Goal: Task Accomplishment & Management: Manage account settings

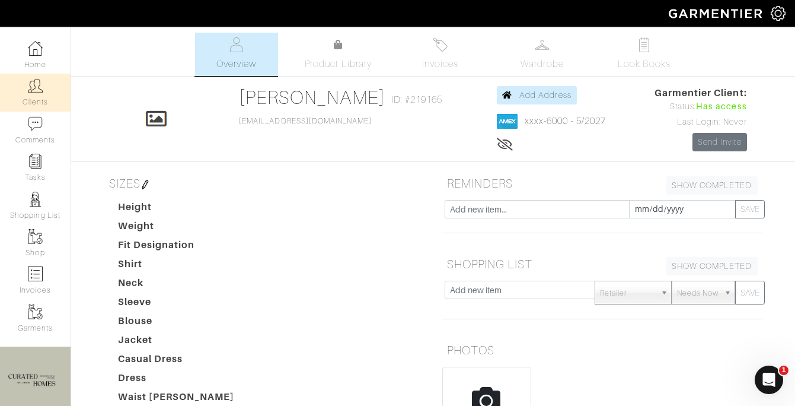
click at [41, 93] on img at bounding box center [35, 85] width 15 height 15
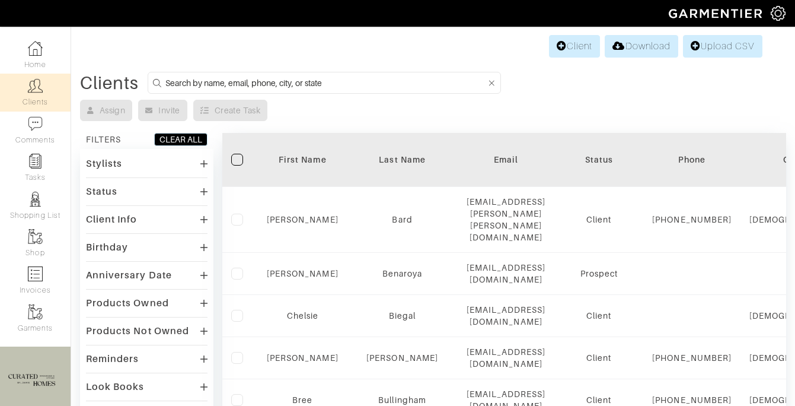
click at [238, 77] on input at bounding box center [325, 82] width 321 height 15
type input "ben hawn"
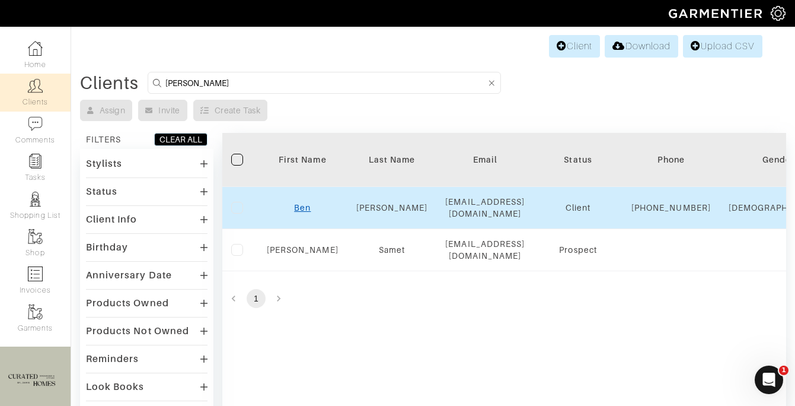
click at [302, 212] on link "Ben" at bounding box center [302, 207] width 17 height 9
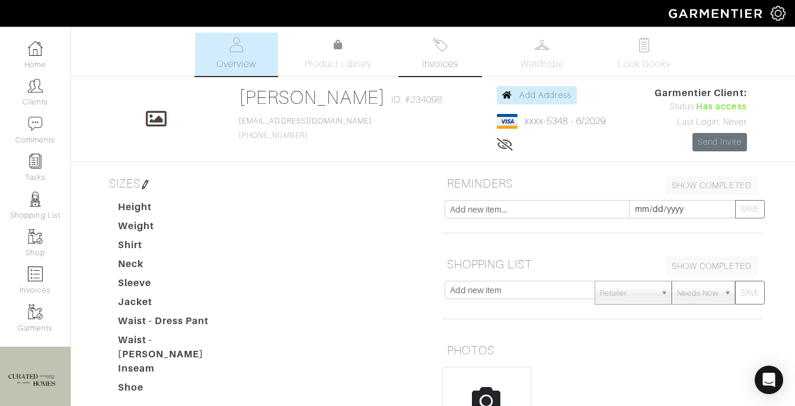
click at [448, 55] on link "Invoices" at bounding box center [440, 54] width 83 height 43
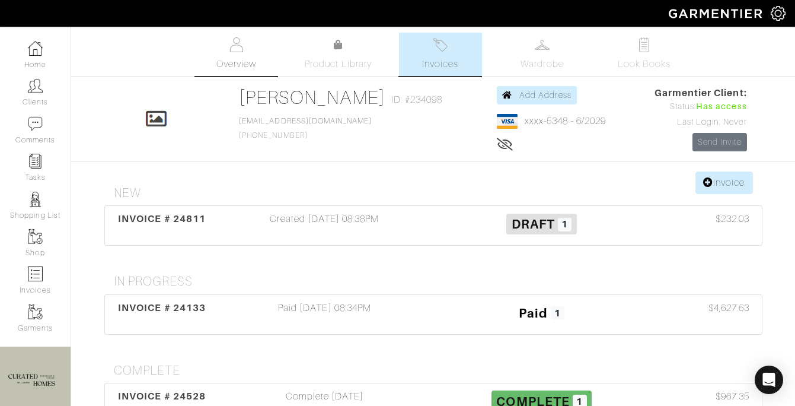
click at [235, 56] on link "Overview" at bounding box center [236, 54] width 83 height 43
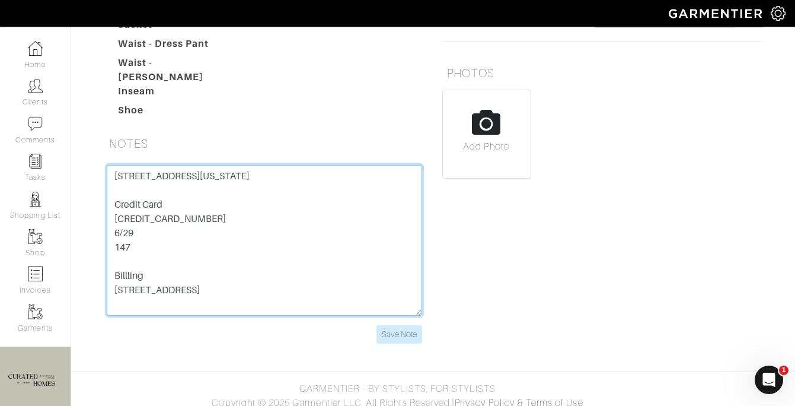
click at [183, 165] on textarea "450 W 17th St New York, NY 10011 Unit 512 Credit Card 4465 4206 7801 5348 6/29 …" at bounding box center [265, 240] width 316 height 151
click at [183, 165] on textarea "[STREET_ADDRESS][US_STATE] Credit Card [CREDIT_CARD_NUMBER] 6/29 147 Billling […" at bounding box center [265, 240] width 316 height 151
click at [186, 224] on textarea "[STREET_ADDRESS][US_STATE] Credit Card [CREDIT_CARD_NUMBER] 6/29 147 Billling […" at bounding box center [265, 240] width 316 height 151
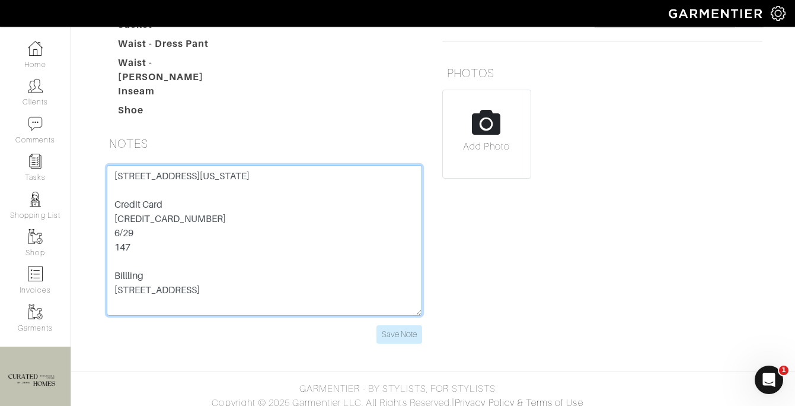
click at [186, 224] on textarea "[STREET_ADDRESS][US_STATE] Credit Card [CREDIT_CARD_NUMBER] 6/29 147 Billling […" at bounding box center [265, 240] width 316 height 151
click at [154, 289] on textarea "[STREET_ADDRESS][US_STATE] Credit Card [CREDIT_CARD_NUMBER] 6/29 147 Billling […" at bounding box center [265, 240] width 316 height 151
click at [154, 291] on textarea "[STREET_ADDRESS][US_STATE] Credit Card [CREDIT_CARD_NUMBER] 6/29 147 Billling […" at bounding box center [265, 240] width 316 height 151
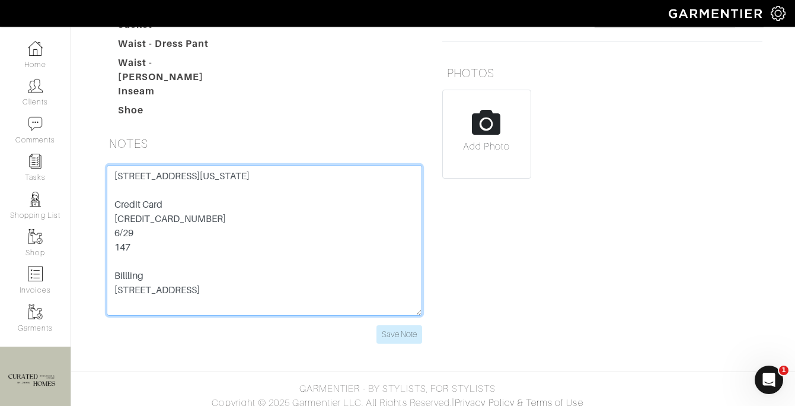
click at [154, 291] on textarea "[STREET_ADDRESS][US_STATE] Credit Card [CREDIT_CARD_NUMBER] 6/29 147 Billling […" at bounding box center [265, 240] width 316 height 151
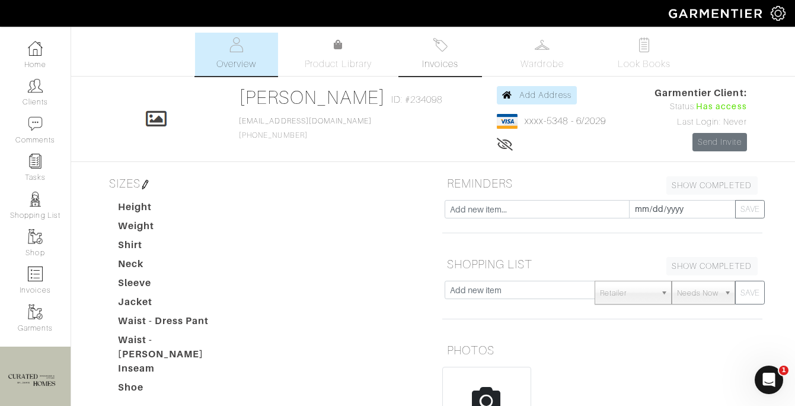
click at [449, 64] on span "Invoices" at bounding box center [440, 64] width 36 height 14
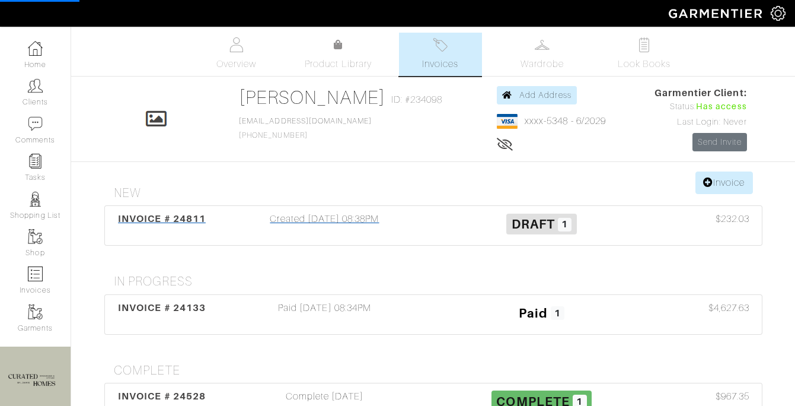
click at [357, 234] on div "Created 10/07/25 08:38PM" at bounding box center [324, 225] width 217 height 27
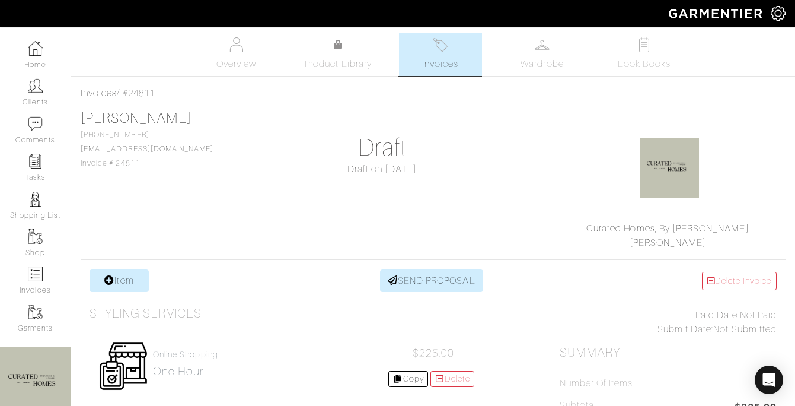
click at [333, 145] on h1 "Draft" at bounding box center [381, 147] width 217 height 28
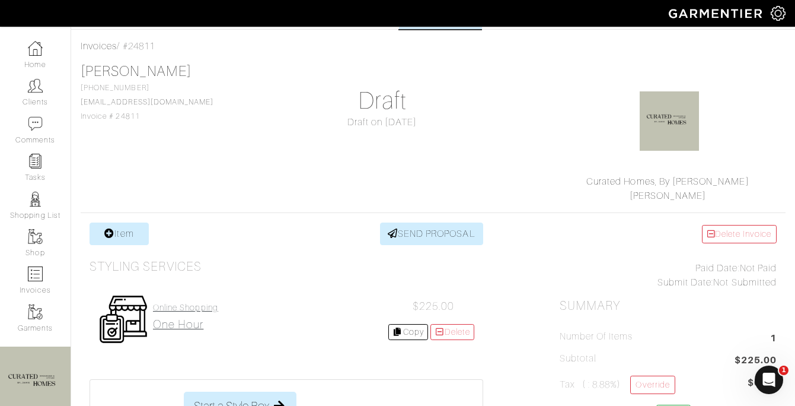
click at [189, 321] on h2 "one hour" at bounding box center [185, 324] width 65 height 14
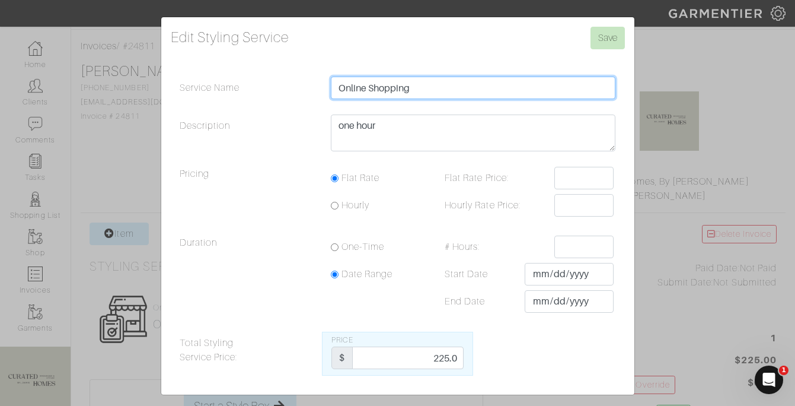
click at [430, 94] on input "Online Shopping" at bounding box center [473, 88] width 285 height 23
click at [430, 95] on input "Online Shopping" at bounding box center [473, 88] width 285 height 23
type input "D"
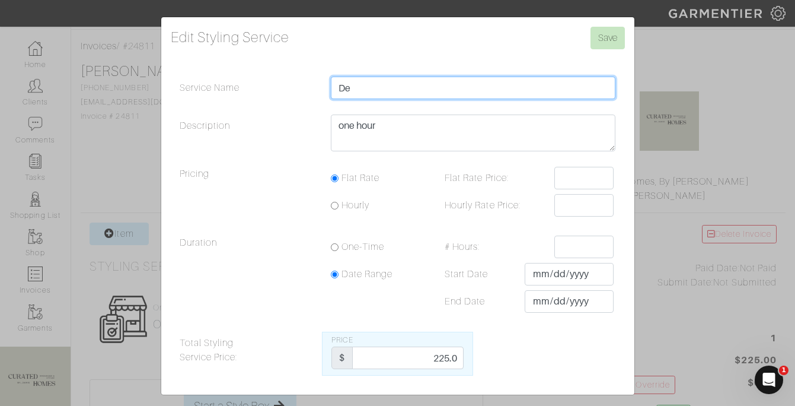
type input "D"
type input "Design Planning & Shopping"
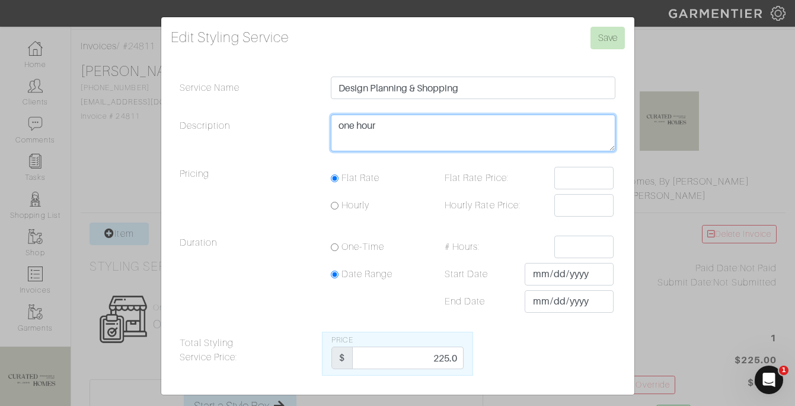
click at [351, 127] on textarea "one hour" at bounding box center [473, 132] width 285 height 37
type textarea "2 Hours"
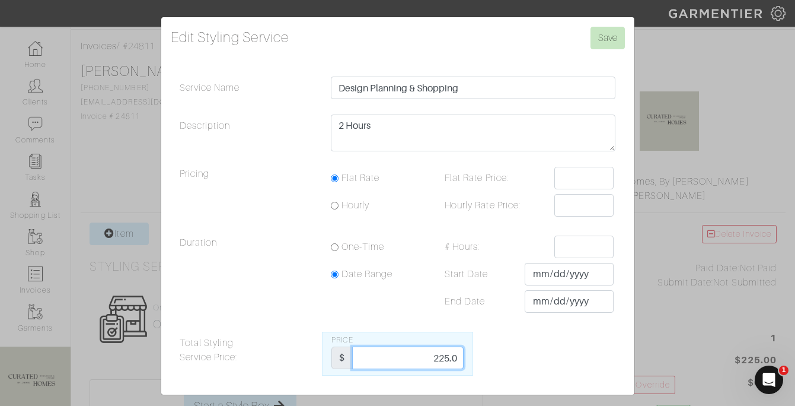
click at [437, 360] on input "225.0" at bounding box center [407, 357] width 111 height 23
click at [438, 360] on input "225.0" at bounding box center [407, 357] width 111 height 23
type input "3"
type input "450"
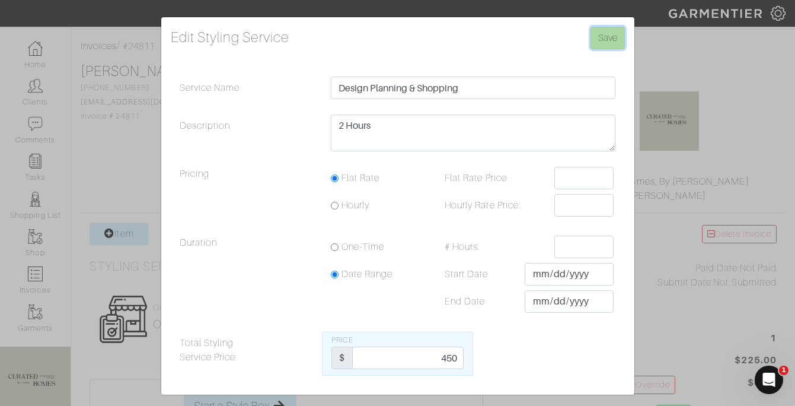
click at [614, 42] on input "Save" at bounding box center [608, 38] width 34 height 23
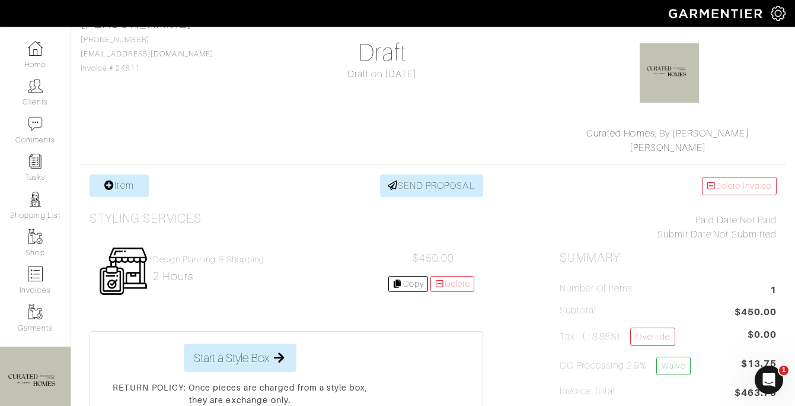
scroll to position [104, 0]
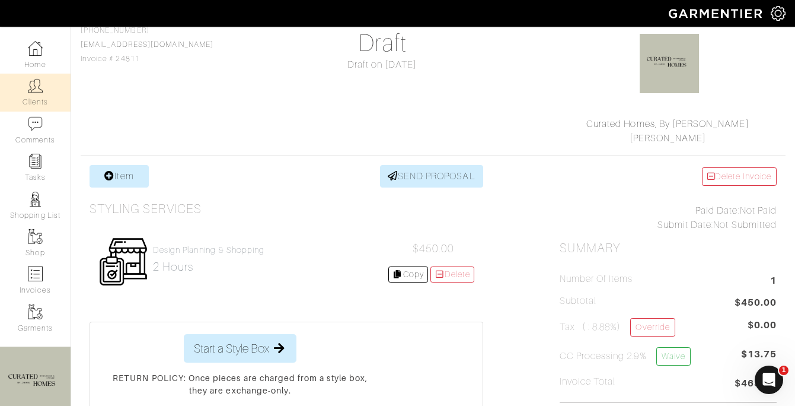
click at [31, 97] on link "Clients" at bounding box center [35, 92] width 71 height 37
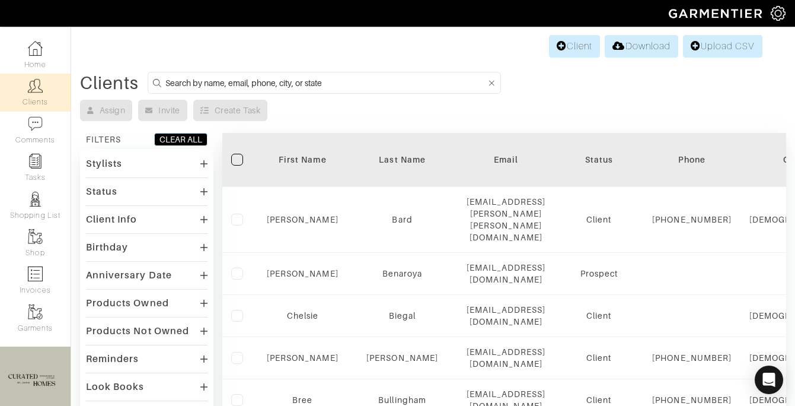
click at [211, 84] on input at bounding box center [325, 82] width 321 height 15
type input "audrey zamichow"
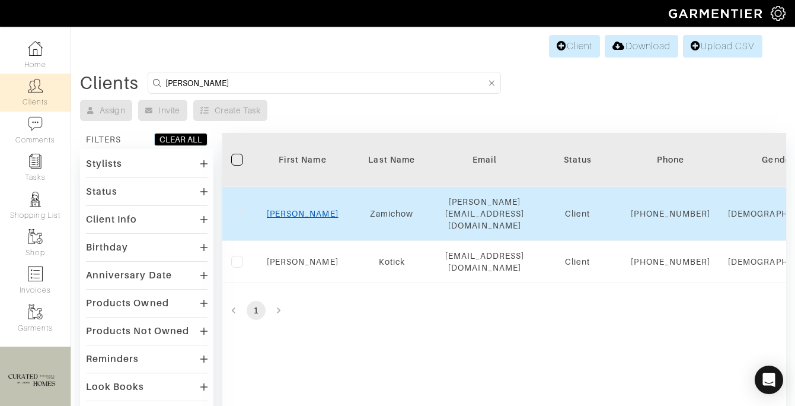
click at [298, 216] on link "Audrey" at bounding box center [303, 213] width 72 height 9
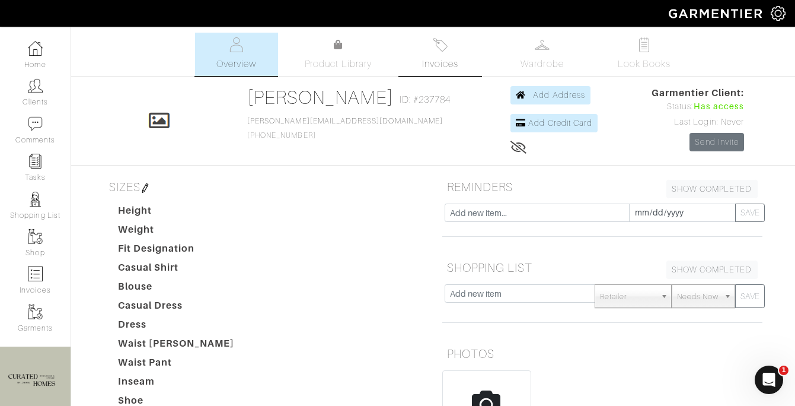
click at [423, 55] on link "Invoices" at bounding box center [440, 54] width 83 height 43
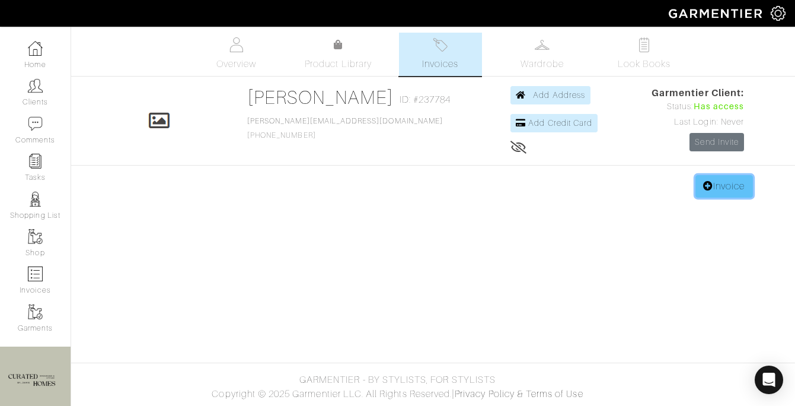
click at [703, 192] on link "Invoice" at bounding box center [724, 186] width 57 height 23
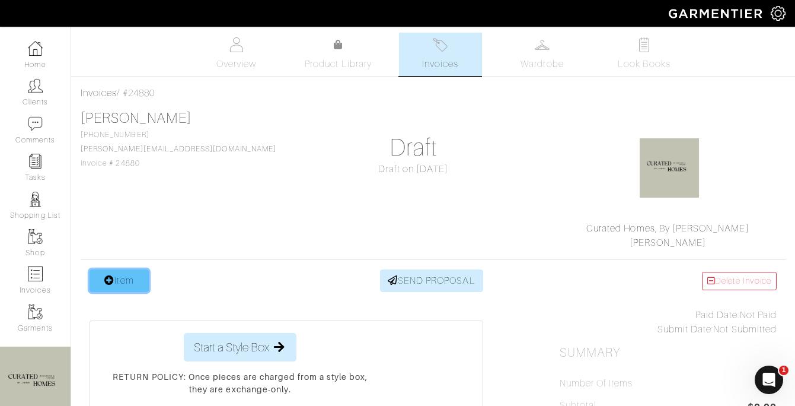
click at [113, 270] on link "Item" at bounding box center [119, 280] width 59 height 23
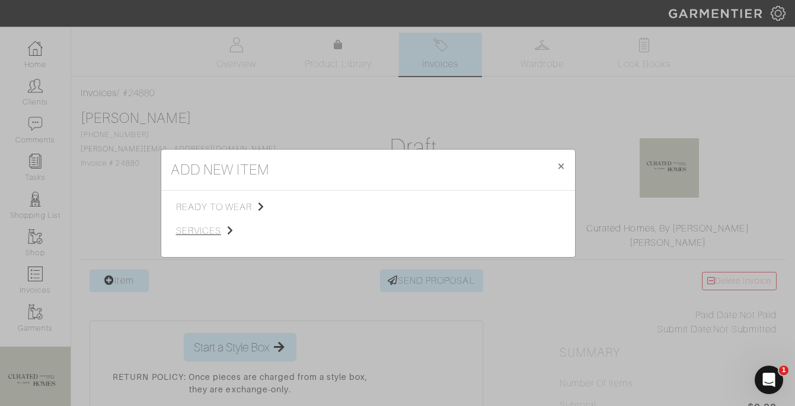
click at [240, 232] on span "services" at bounding box center [235, 231] width 119 height 14
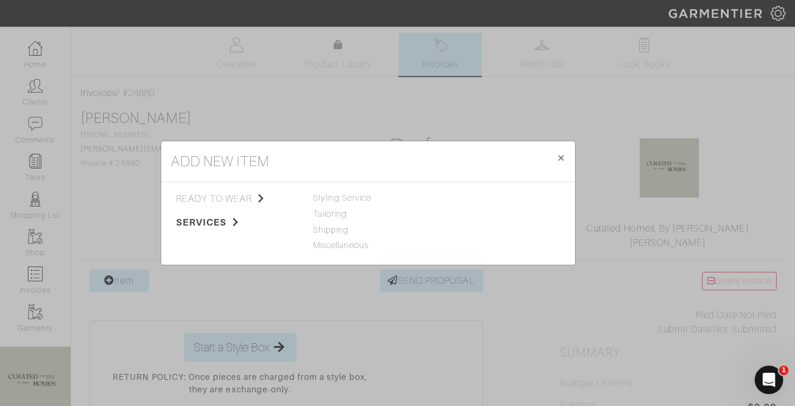
click at [355, 196] on span "Styling Service" at bounding box center [342, 197] width 59 height 9
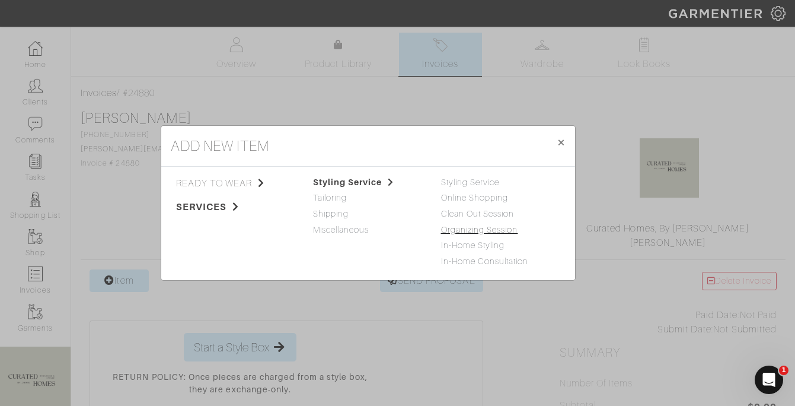
click at [454, 233] on link "Organizing Session" at bounding box center [479, 229] width 77 height 9
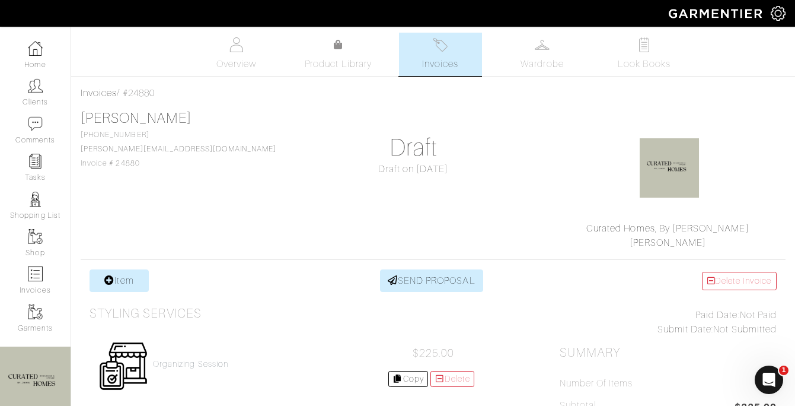
click at [178, 374] on div "Organizing Session $225.00 Copy [GEOGRAPHIC_DATA]" at bounding box center [287, 366] width 394 height 68
click at [179, 359] on h4 "Organizing Session" at bounding box center [190, 364] width 75 height 10
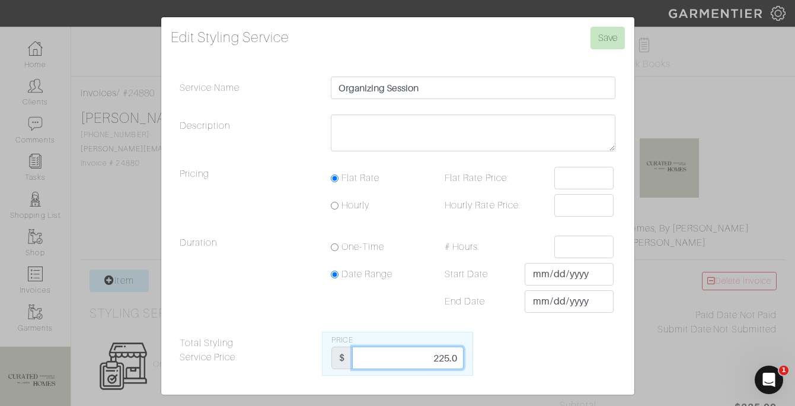
click at [426, 365] on input "225.0" at bounding box center [407, 357] width 111 height 23
click at [427, 365] on input "225.0" at bounding box center [407, 357] width 111 height 23
type input "4"
type input "520"
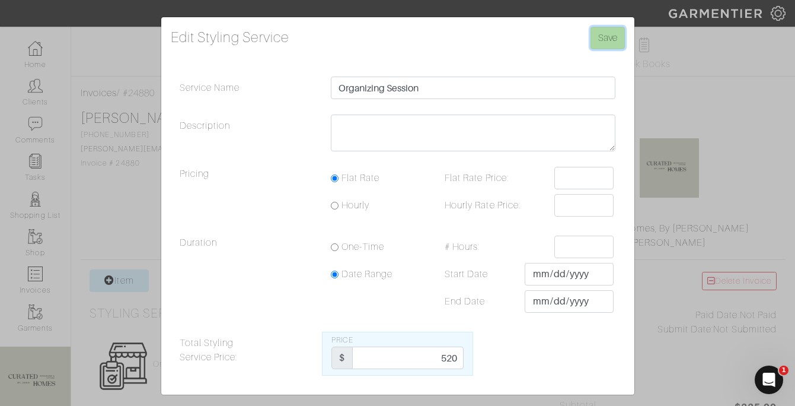
click at [603, 33] on input "Save" at bounding box center [608, 38] width 34 height 23
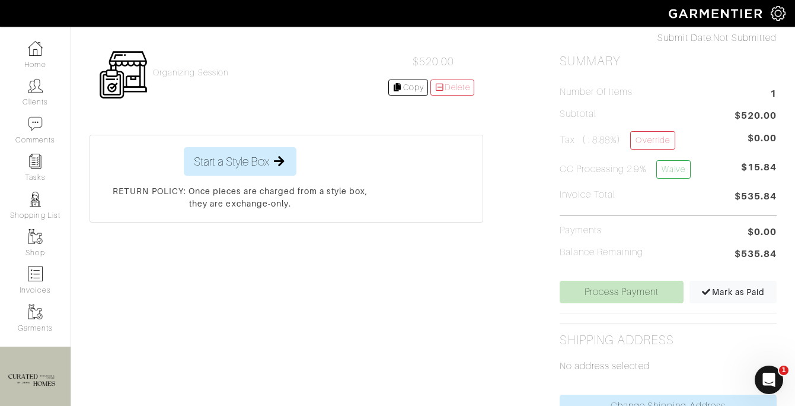
scroll to position [292, 0]
click at [681, 165] on link "Waive" at bounding box center [674, 168] width 34 height 18
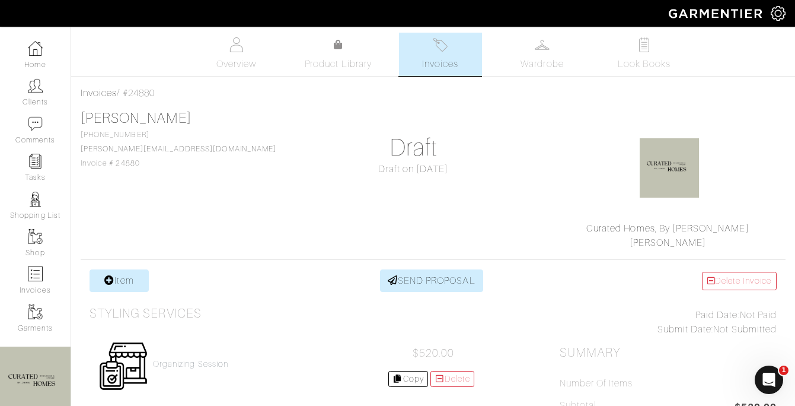
scroll to position [207, 0]
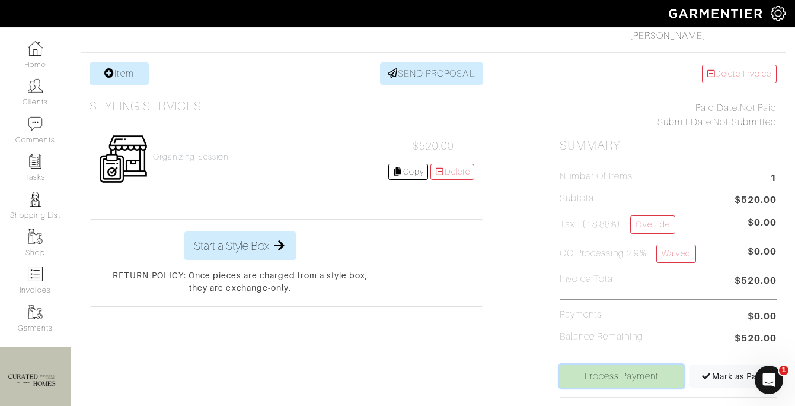
click at [607, 376] on link "Process Payment" at bounding box center [622, 376] width 125 height 23
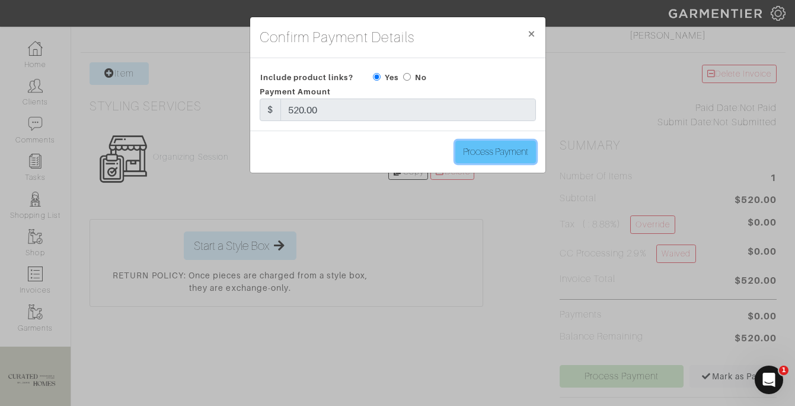
click at [479, 155] on input "Process Payment" at bounding box center [495, 152] width 81 height 23
type input "Process Payment"
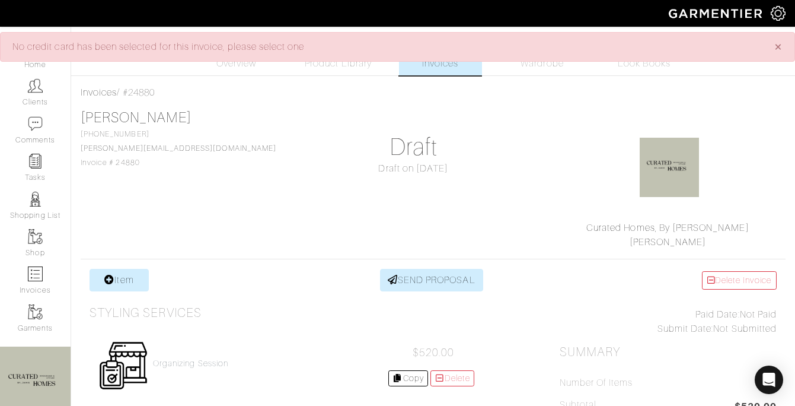
scroll to position [314, 0]
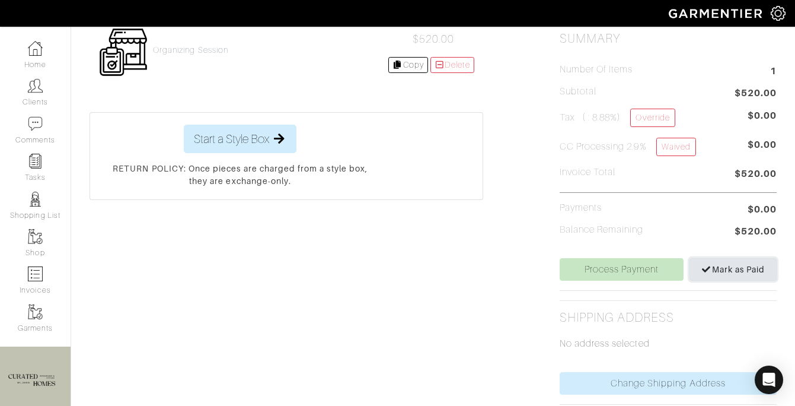
click at [753, 266] on span "Mark as Paid" at bounding box center [733, 269] width 63 height 9
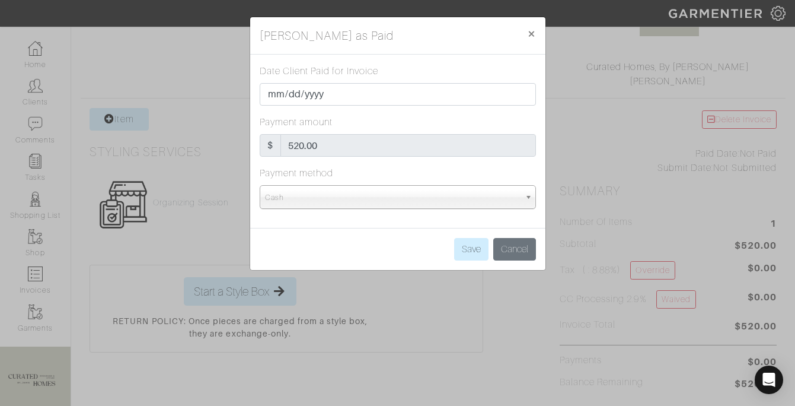
scroll to position [144, 0]
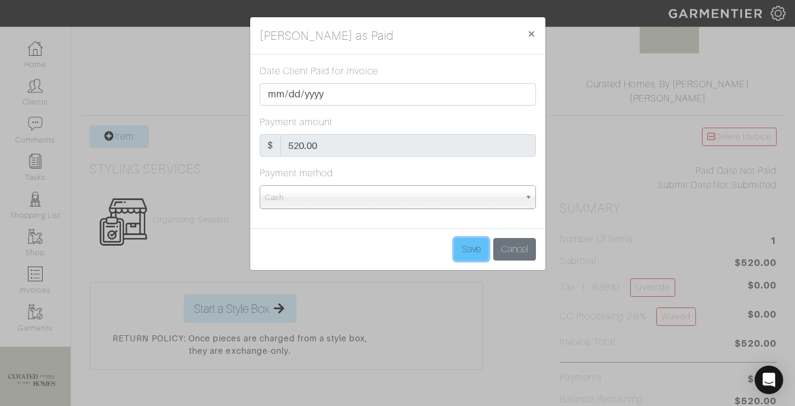
click at [469, 247] on input "Save" at bounding box center [471, 249] width 34 height 23
type input "Save"
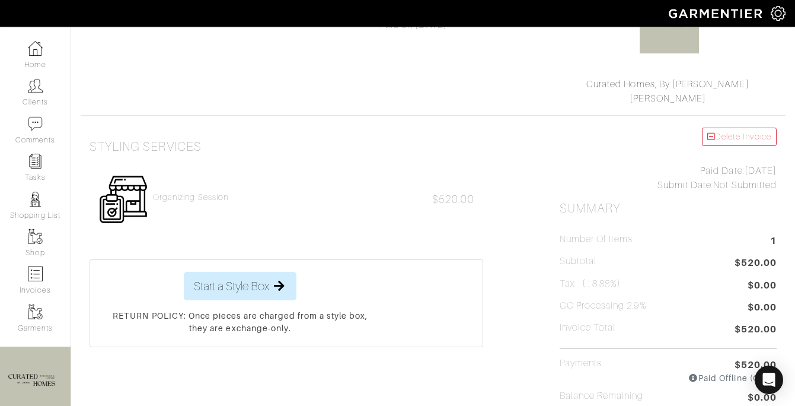
scroll to position [0, 0]
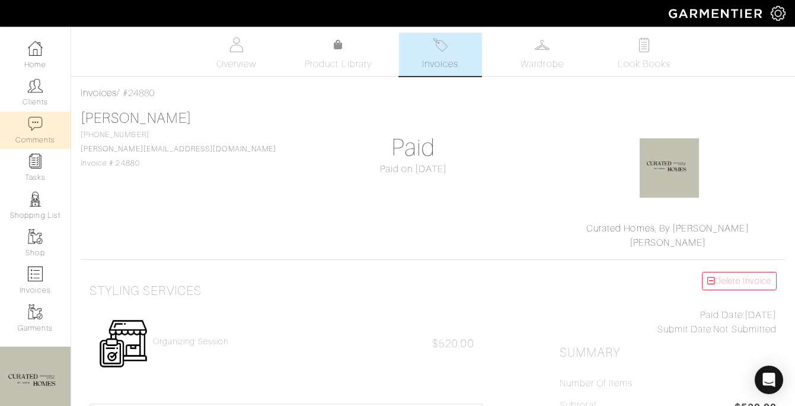
click at [38, 134] on link "Comments" at bounding box center [35, 129] width 71 height 37
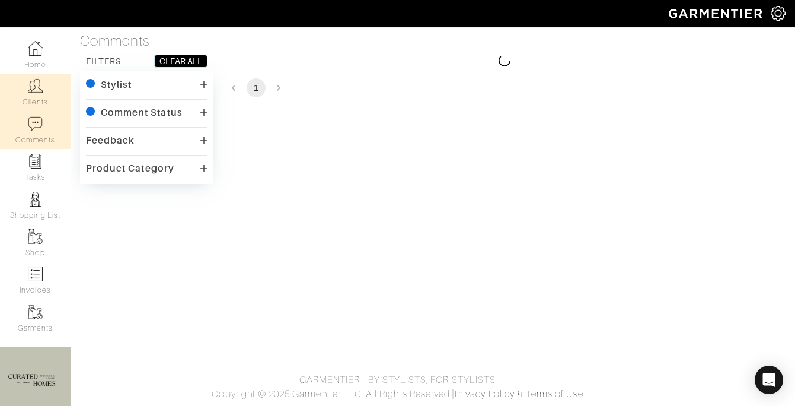
click at [42, 88] on img at bounding box center [35, 85] width 15 height 15
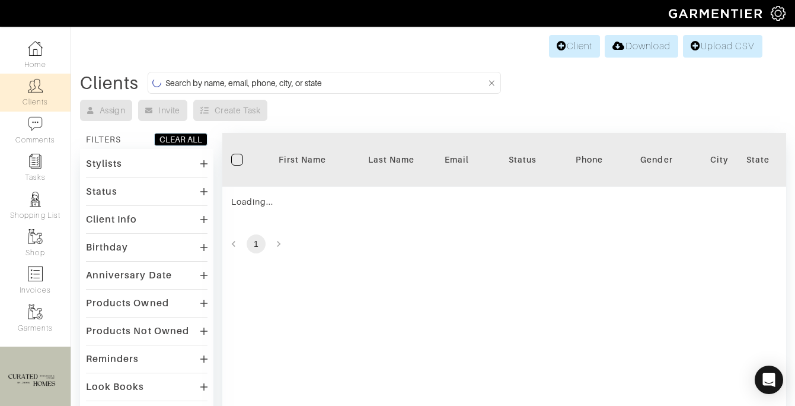
click at [42, 88] on img at bounding box center [35, 85] width 15 height 15
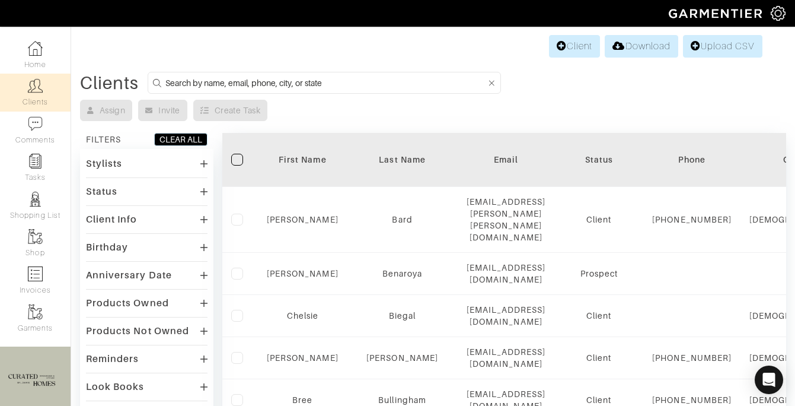
click at [200, 80] on input at bounding box center [325, 82] width 321 height 15
type input "a"
type input "[PERSON_NAME]"
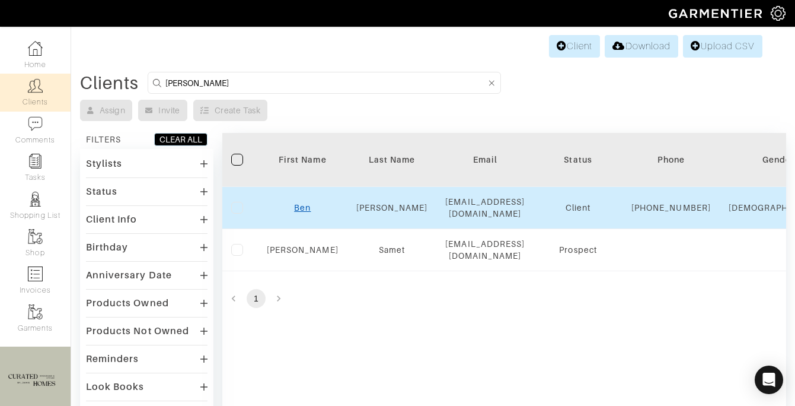
click at [300, 212] on link "Ben" at bounding box center [302, 207] width 17 height 9
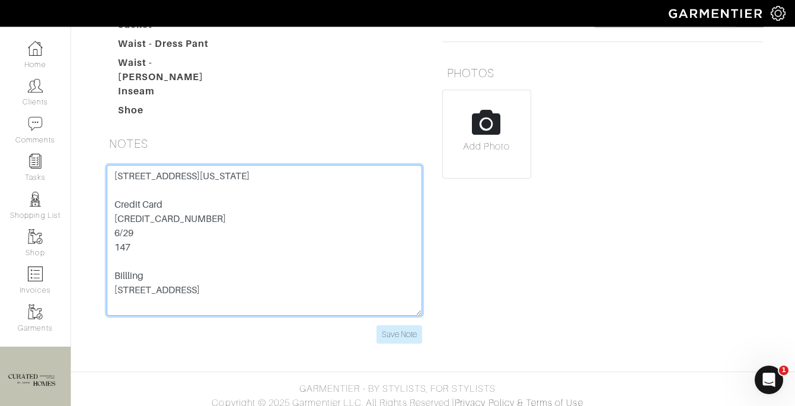
click at [159, 224] on textarea "[STREET_ADDRESS][US_STATE] Credit Card [CREDIT_CARD_NUMBER] 6/29 147 Billling […" at bounding box center [265, 240] width 316 height 151
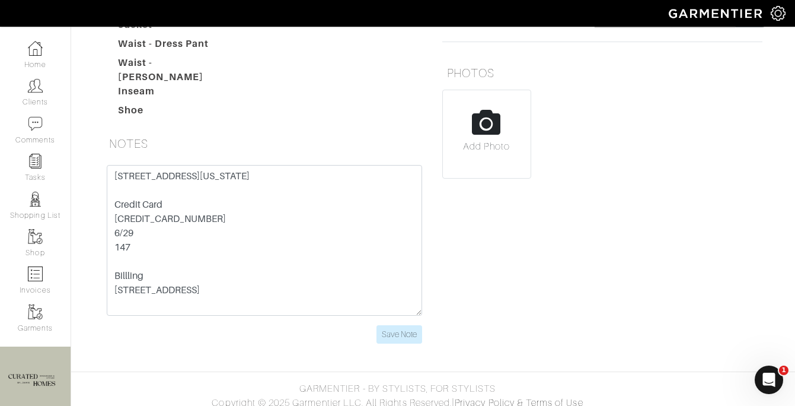
click at [281, 66] on dd at bounding box center [338, 68] width 189 height 24
